Goal: Information Seeking & Learning: Learn about a topic

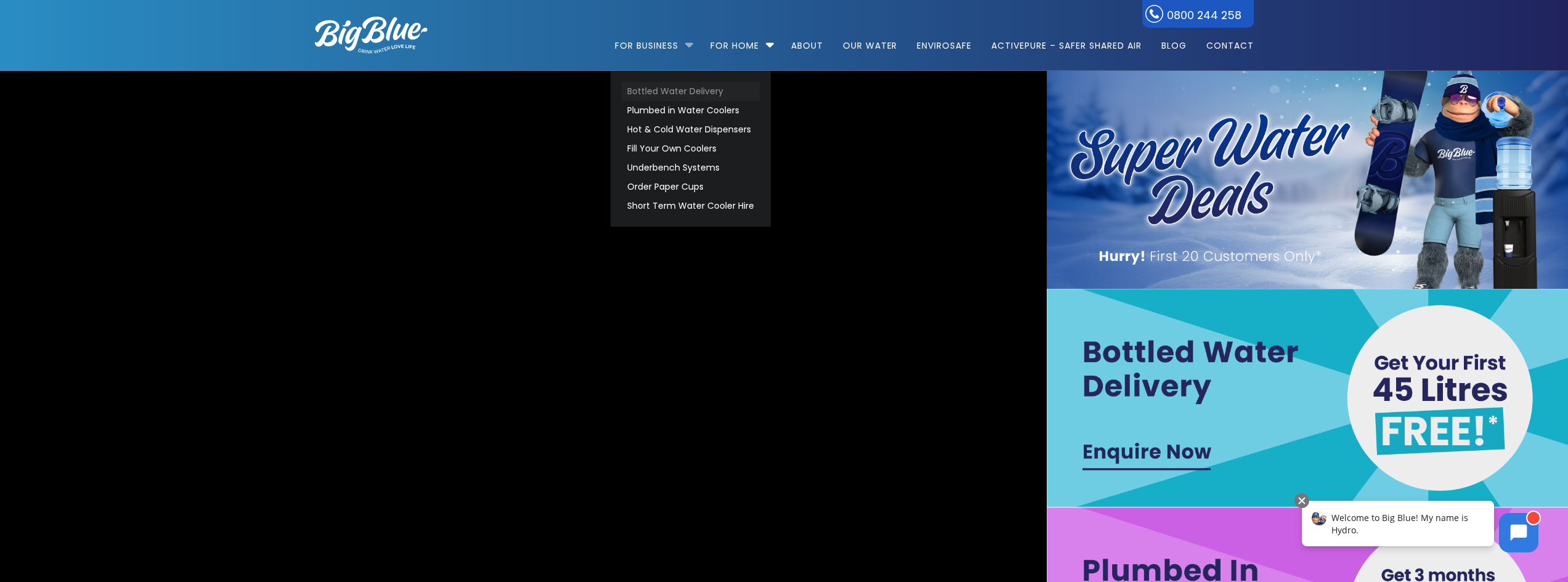
click at [675, 92] on link "Bottled Water Delivery" at bounding box center [690, 92] width 138 height 19
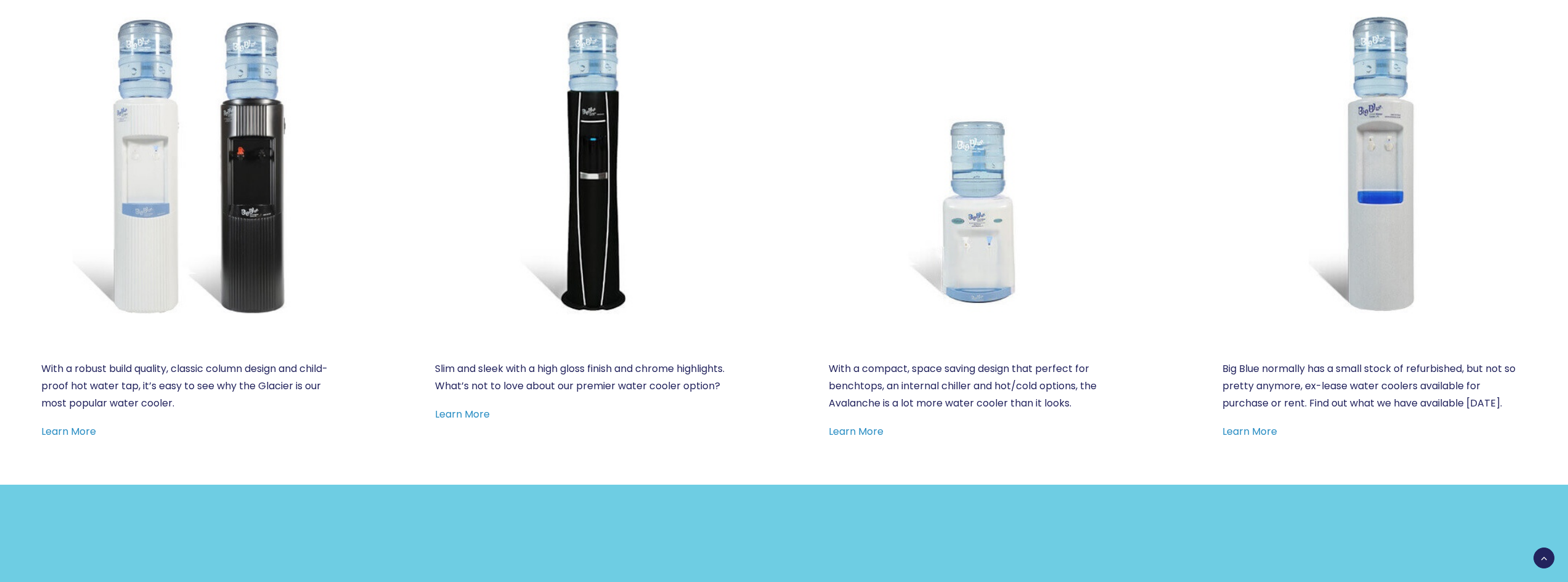
scroll to position [616, 0]
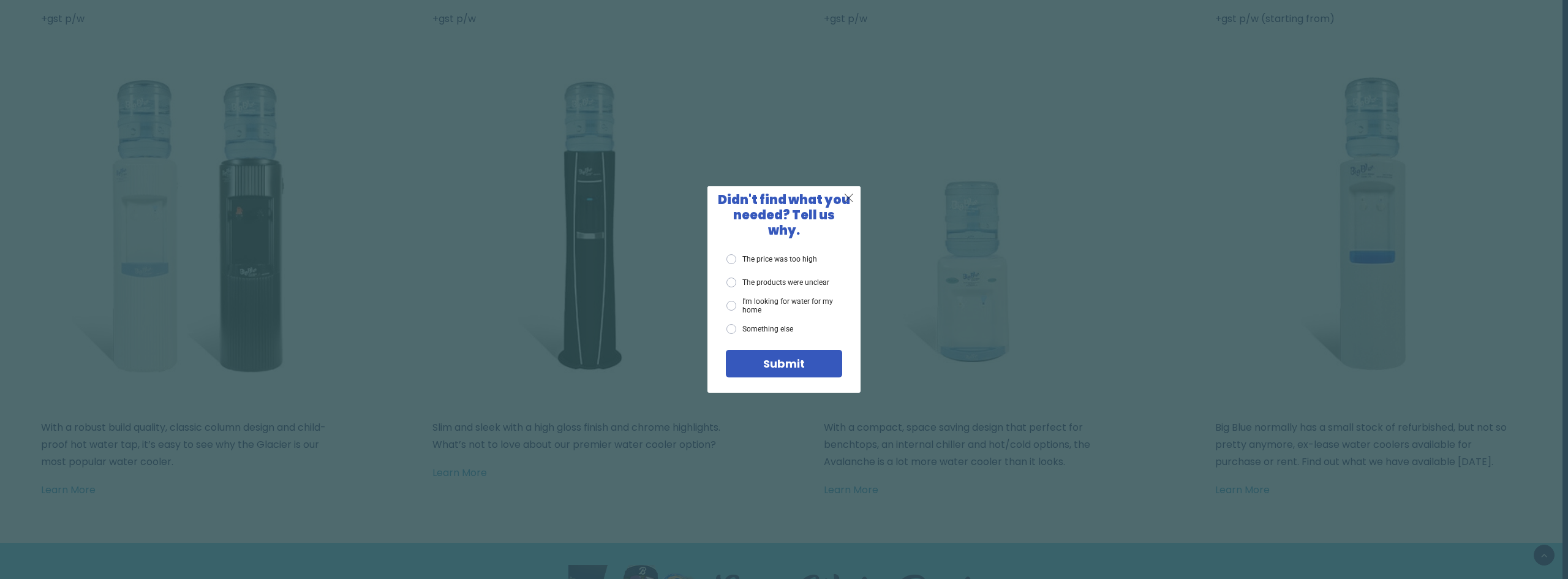
click at [849, 204] on span "X" at bounding box center [848, 197] width 11 height 15
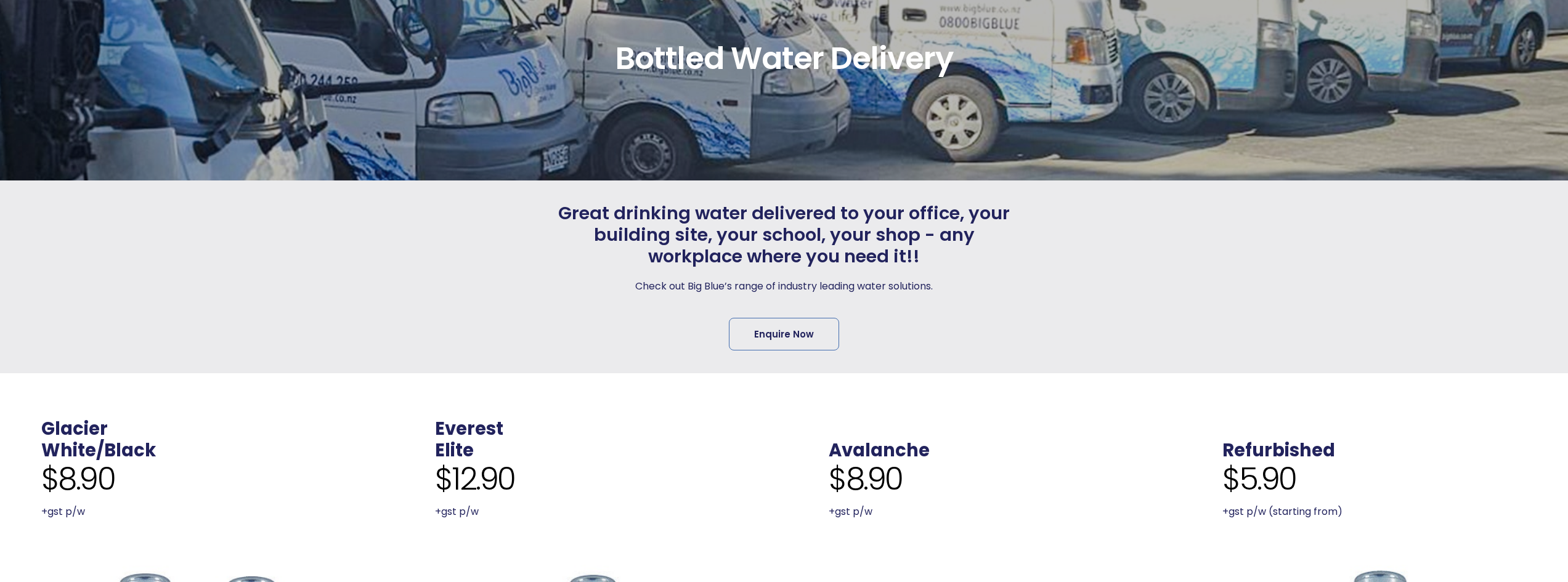
scroll to position [0, 0]
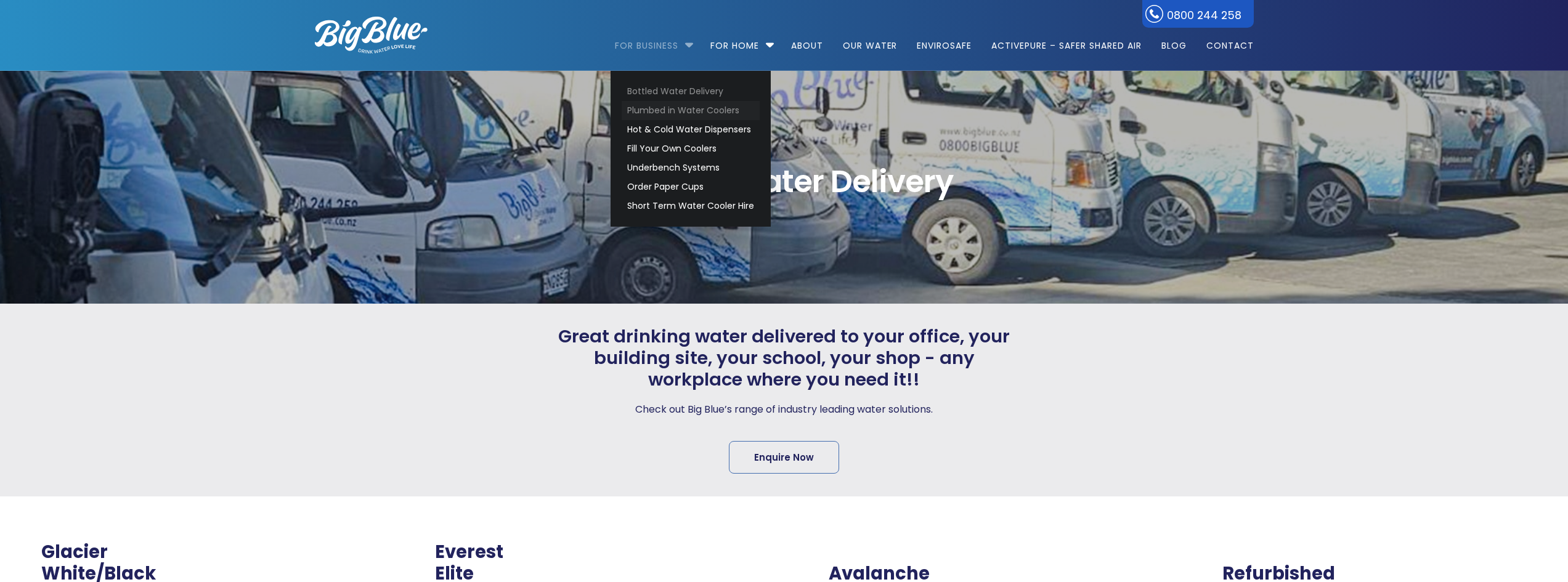
click at [658, 106] on link "Plumbed in Water Coolers" at bounding box center [690, 111] width 138 height 19
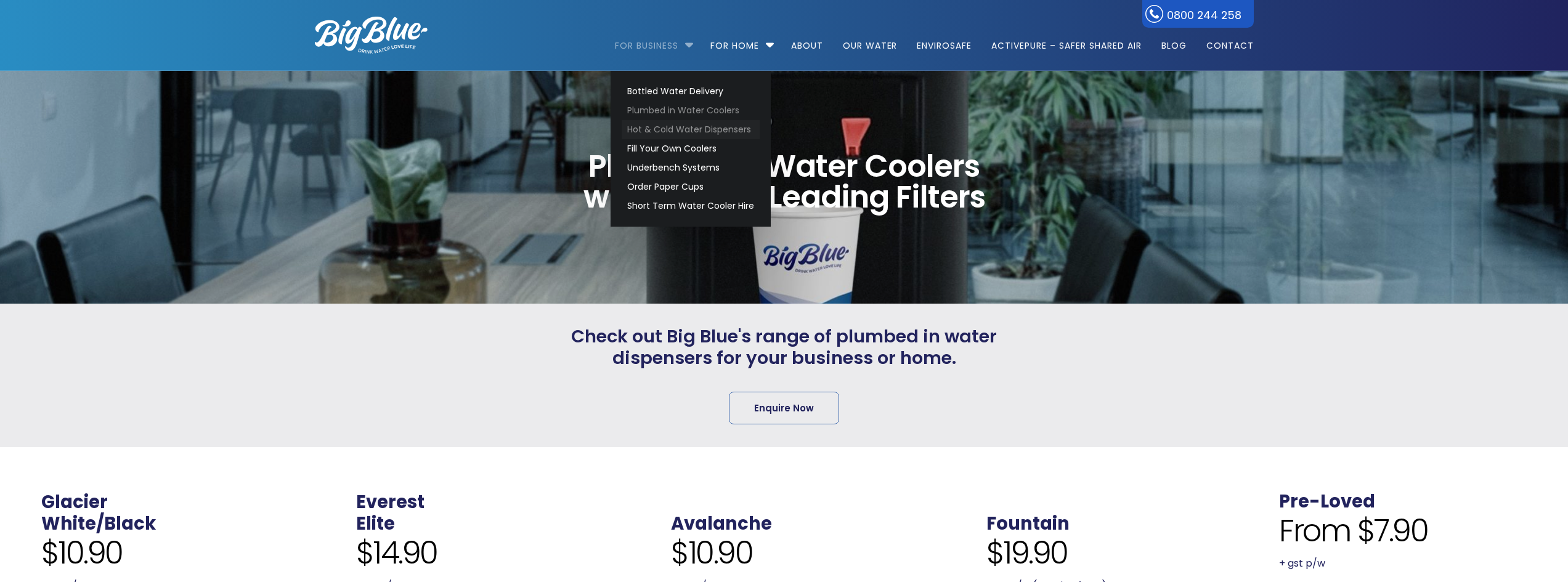
click at [647, 127] on link "Hot & Cold Water Dispensers" at bounding box center [690, 129] width 138 height 19
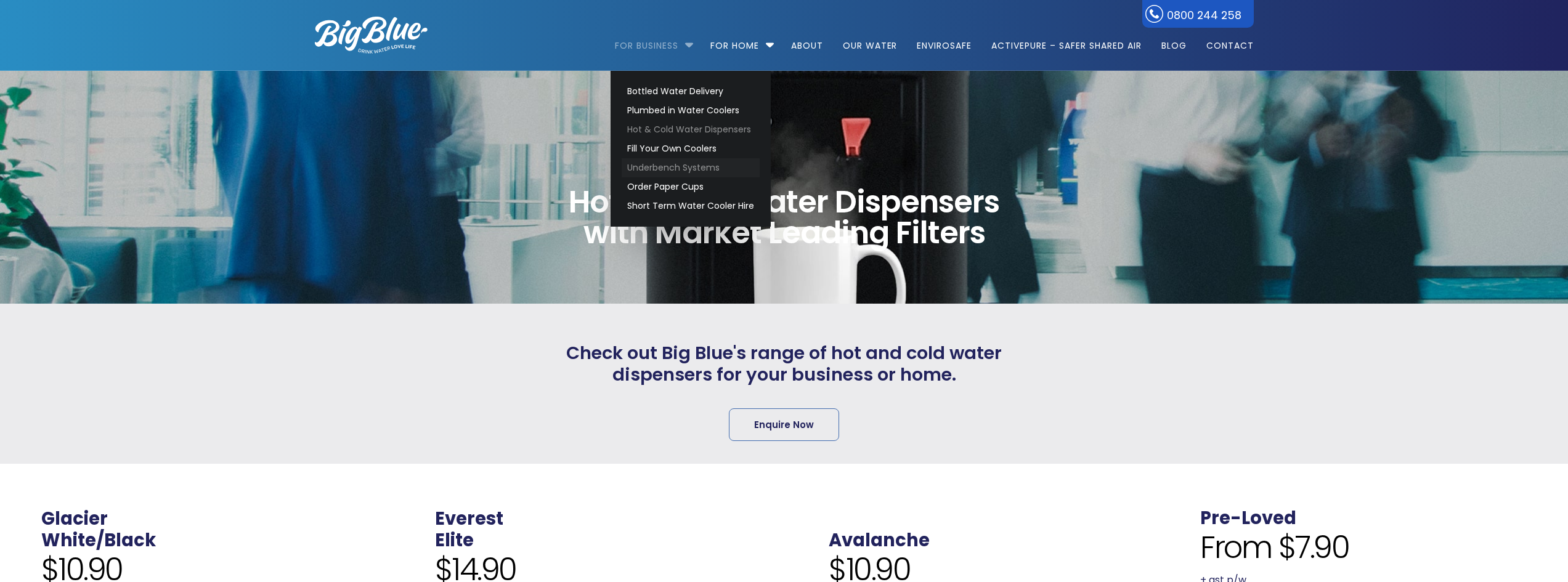
click at [677, 168] on link "Underbench Systems" at bounding box center [690, 168] width 138 height 19
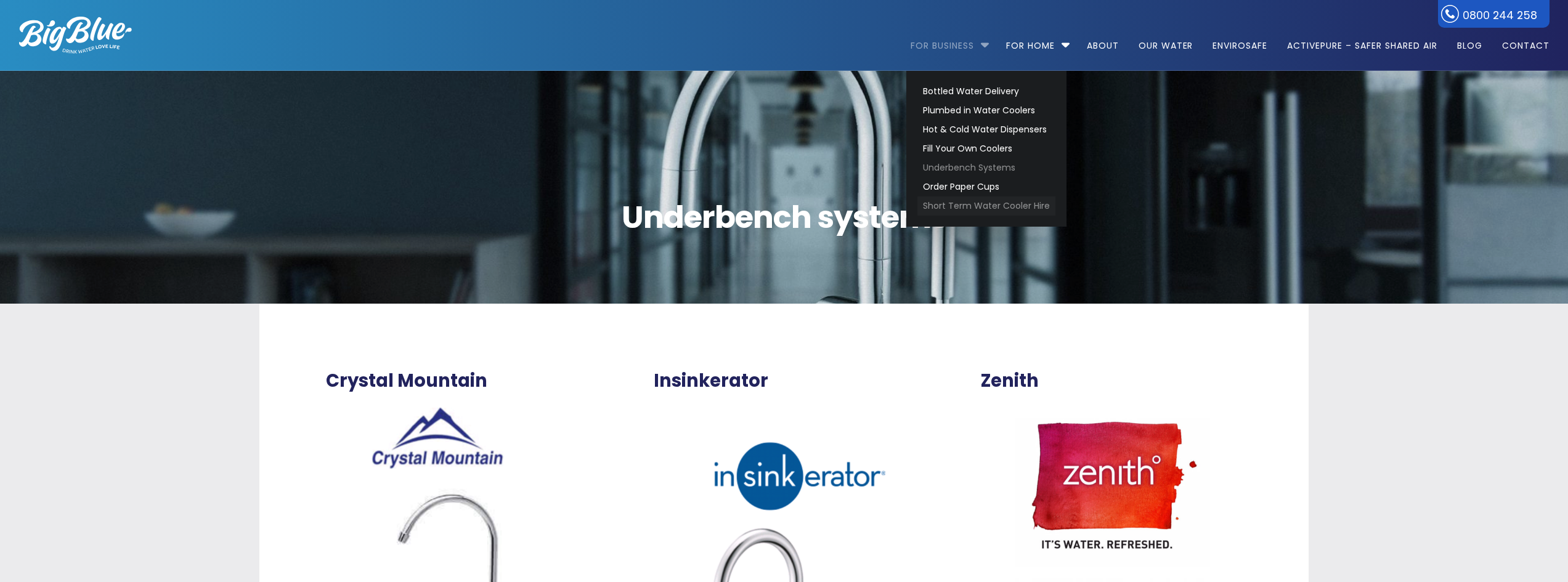
click at [956, 197] on link "Short Term Water Cooler Hire" at bounding box center [986, 206] width 138 height 19
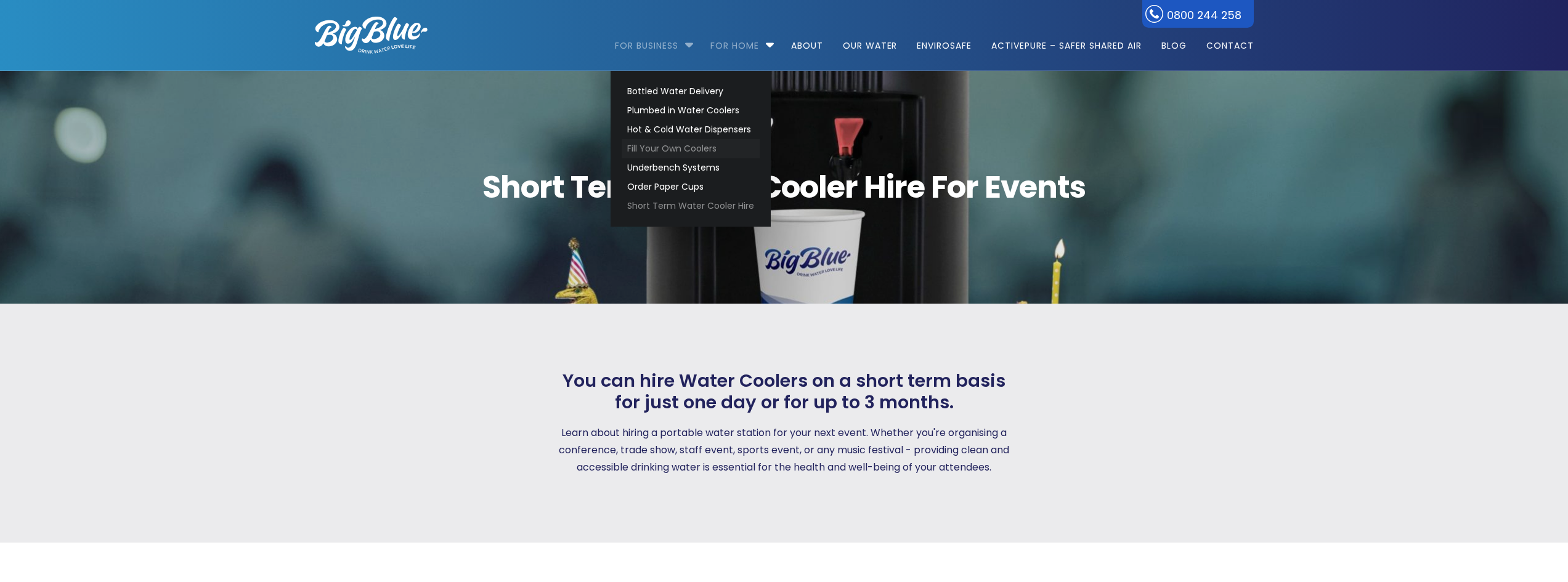
click at [656, 152] on link "Fill Your Own Coolers" at bounding box center [690, 149] width 138 height 19
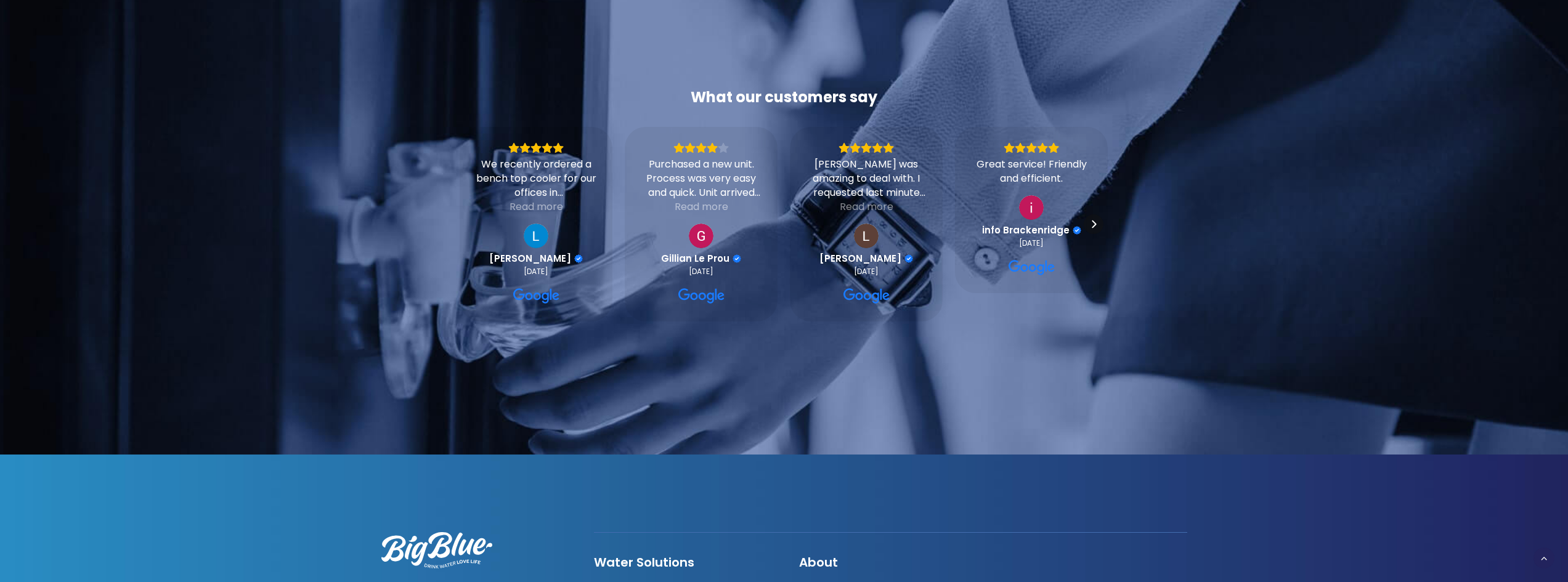
scroll to position [2733, 0]
